Goal: Find specific page/section: Find specific page/section

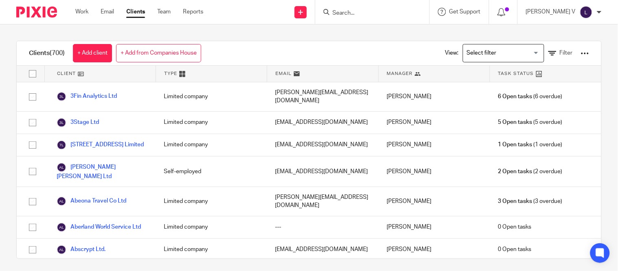
click at [364, 7] on form at bounding box center [374, 12] width 87 height 10
click at [362, 11] on input "Search" at bounding box center [367, 13] width 73 height 7
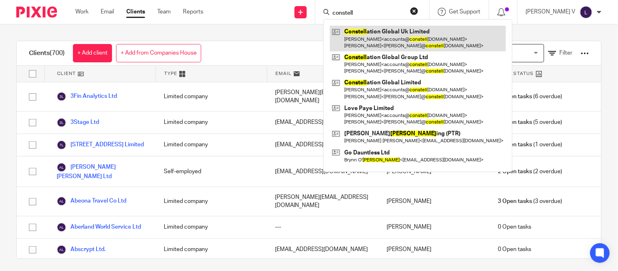
type input "constell"
click at [399, 37] on link at bounding box center [418, 38] width 176 height 25
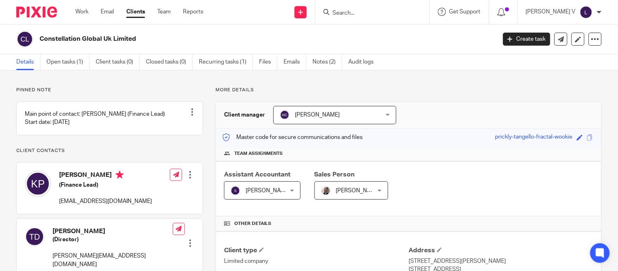
scroll to position [246, 0]
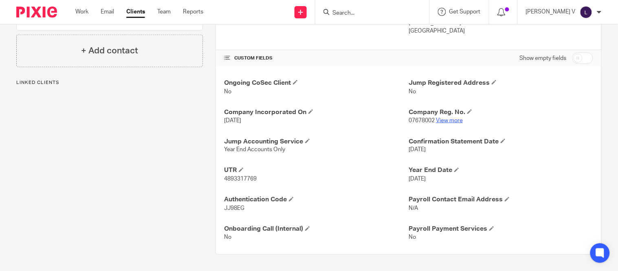
click at [441, 121] on link "View more" at bounding box center [449, 121] width 27 height 6
